Goal: Task Accomplishment & Management: Manage account settings

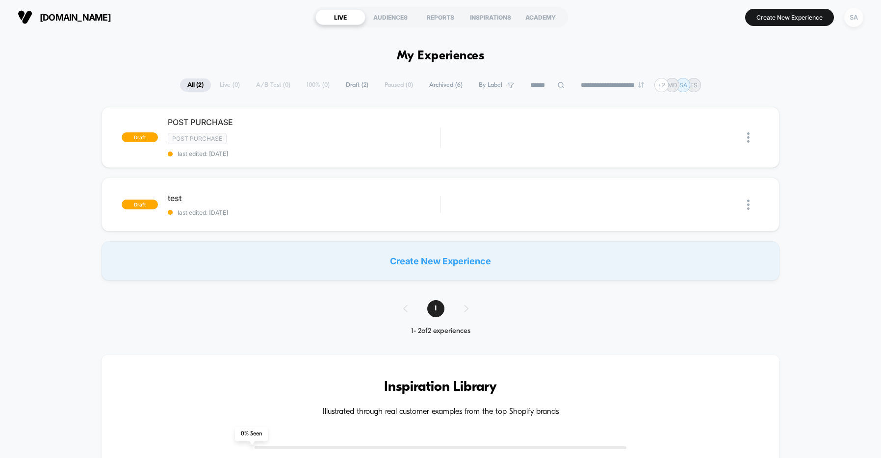
click at [852, 17] on div "SA" at bounding box center [853, 17] width 19 height 19
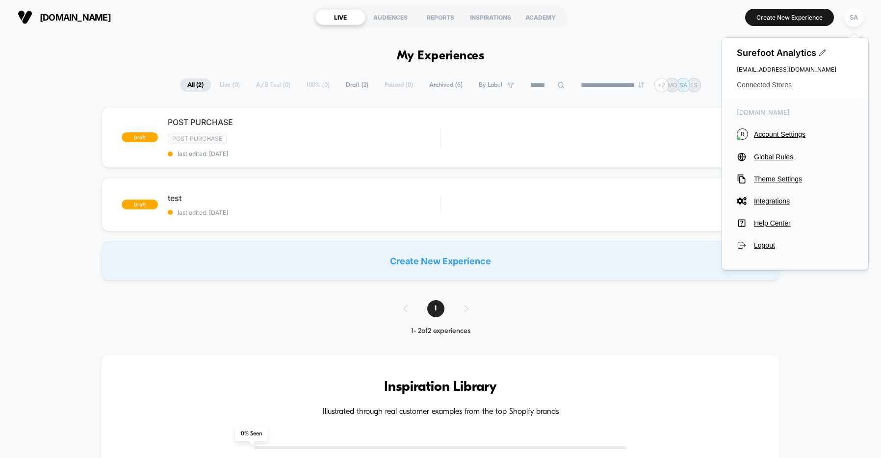
click at [783, 86] on span "Connected Stores" at bounding box center [794, 85] width 117 height 8
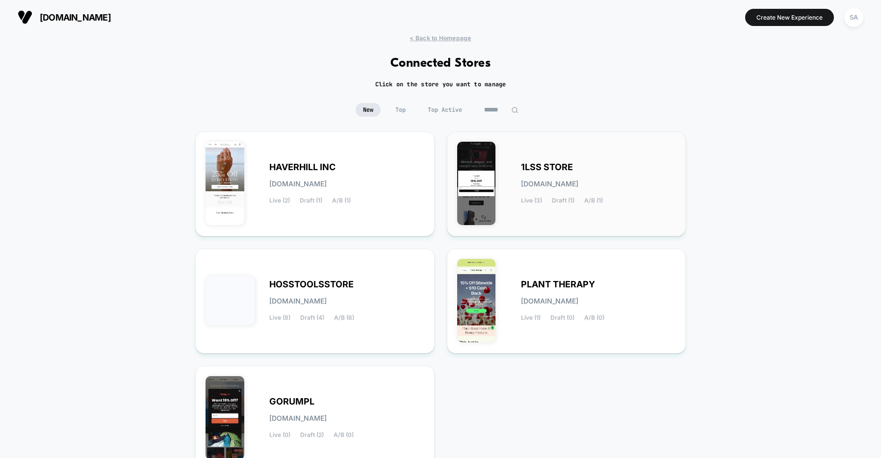
click at [580, 169] on div "1LSS STORE [DOMAIN_NAME] Live (3) Draft (1) A/B (1)" at bounding box center [598, 184] width 155 height 40
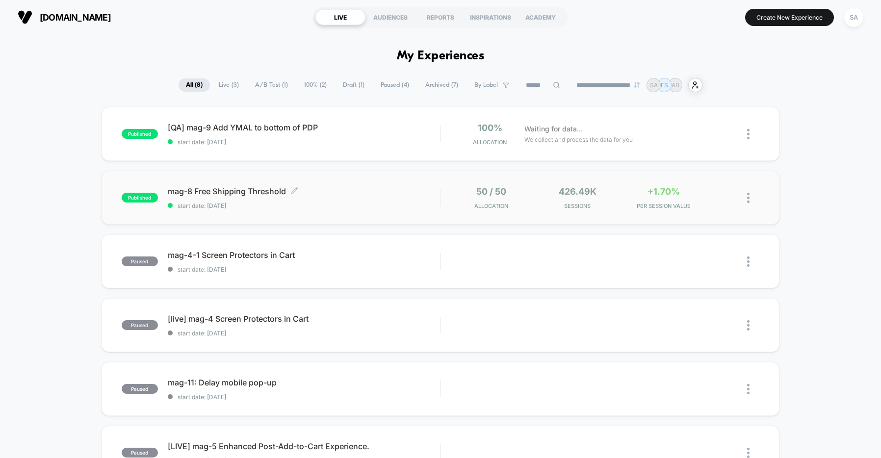
click at [240, 191] on span "mag-8 Free Shipping Threshold Click to edit experience details" at bounding box center [304, 191] width 273 height 10
